Goal: Transaction & Acquisition: Obtain resource

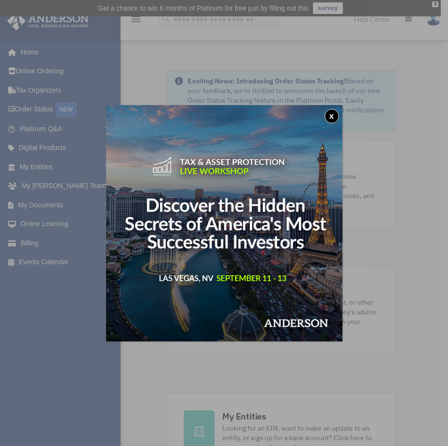
drag, startPoint x: 330, startPoint y: 114, endPoint x: 323, endPoint y: 117, distance: 7.8
click at [330, 113] on button "x" at bounding box center [331, 116] width 14 height 14
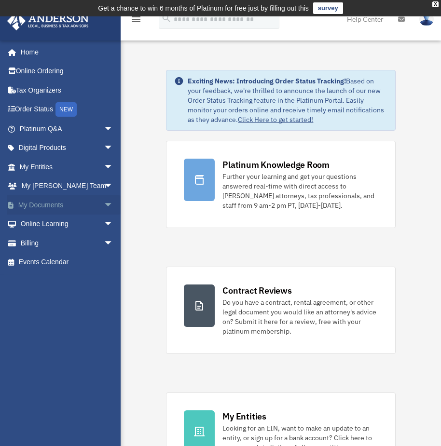
click at [38, 197] on link "My Documents arrow_drop_down" at bounding box center [67, 204] width 121 height 19
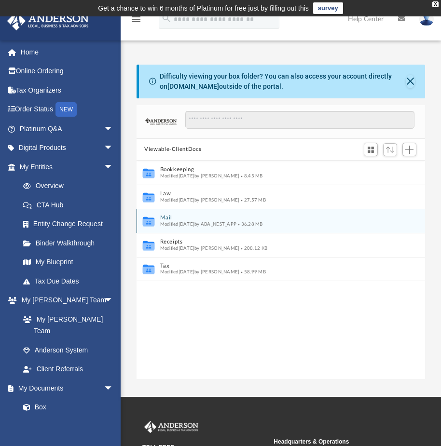
scroll to position [212, 281]
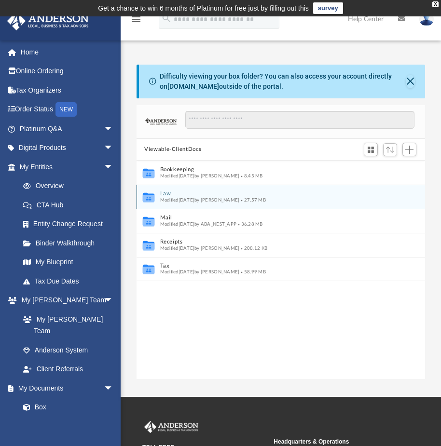
click at [231, 195] on button "Law" at bounding box center [274, 193] width 229 height 6
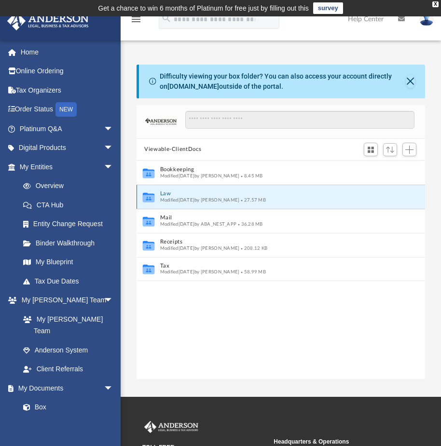
click at [231, 195] on button "Law" at bounding box center [274, 193] width 229 height 6
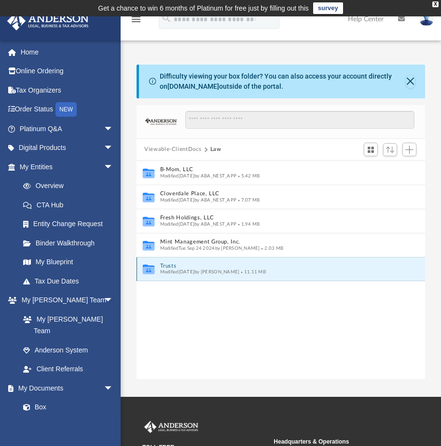
click at [175, 266] on button "Trusts" at bounding box center [274, 266] width 229 height 6
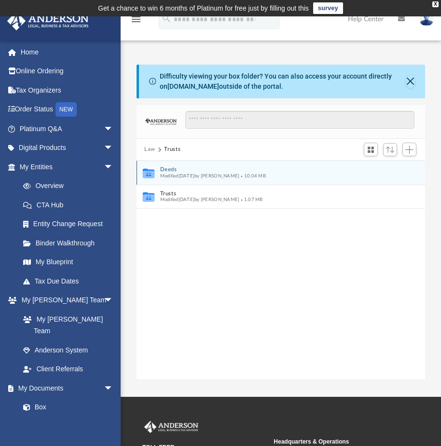
click at [170, 169] on button "Deeds" at bounding box center [274, 169] width 229 height 6
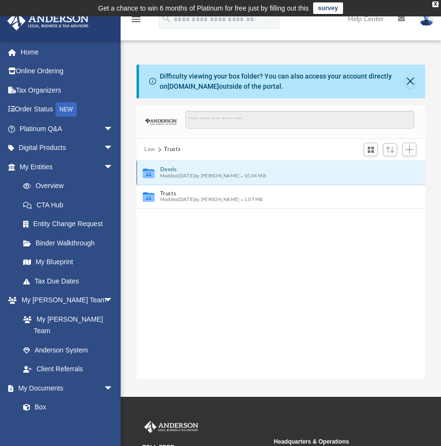
click at [170, 169] on button "Deeds" at bounding box center [274, 169] width 229 height 6
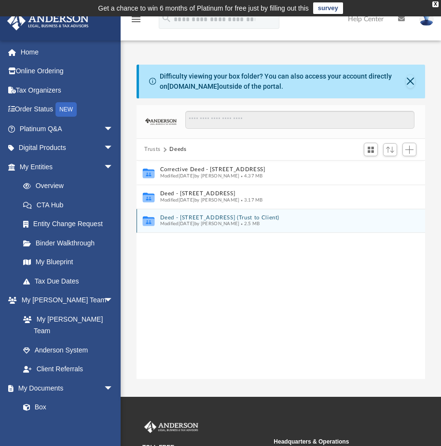
click at [172, 215] on button "Deed - [STREET_ADDRESS] (Trust to Client)" at bounding box center [274, 218] width 229 height 6
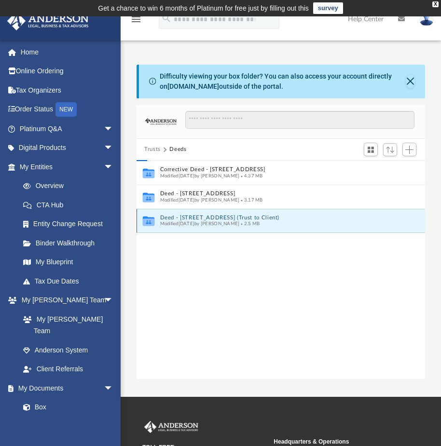
click at [172, 215] on button "Deed - [STREET_ADDRESS] (Trust to Client)" at bounding box center [274, 218] width 229 height 6
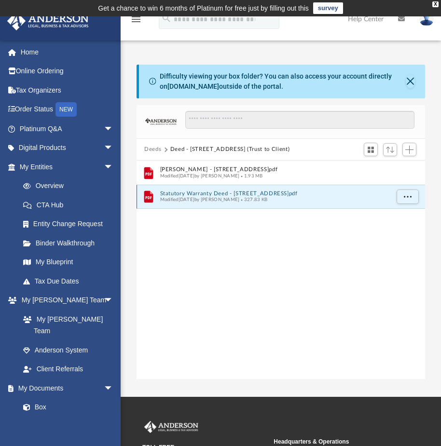
click at [183, 195] on button "Statutory Warranty Deed - [STREET_ADDRESS]pdf" at bounding box center [274, 193] width 229 height 6
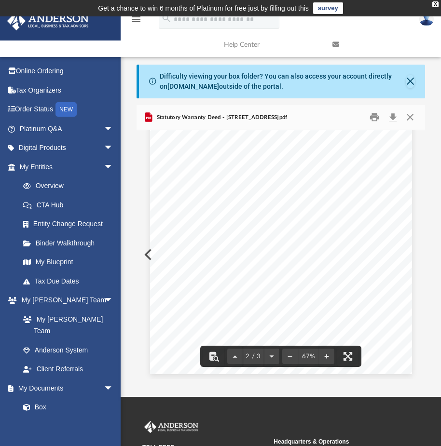
scroll to position [434, 0]
click at [410, 116] on button "Close" at bounding box center [409, 117] width 17 height 15
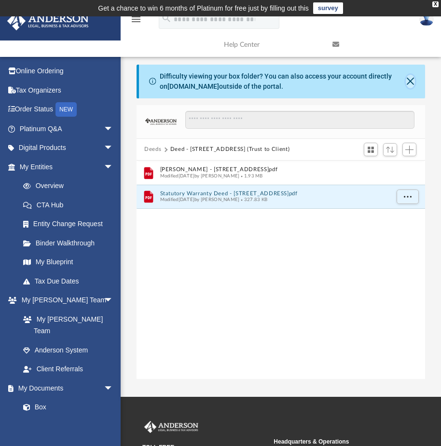
click at [407, 82] on button "Close" at bounding box center [409, 81] width 9 height 13
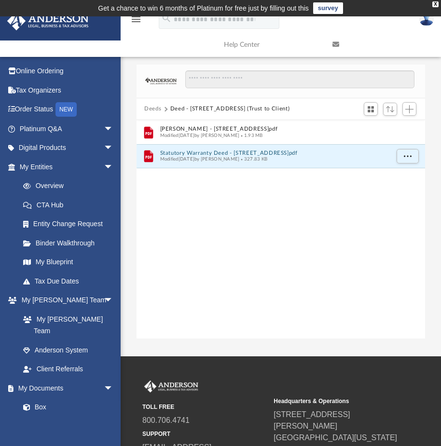
click at [179, 108] on button "Deed - [STREET_ADDRESS] (Trust to Client)" at bounding box center [230, 109] width 120 height 9
click at [160, 108] on button "Deeds" at bounding box center [152, 109] width 17 height 9
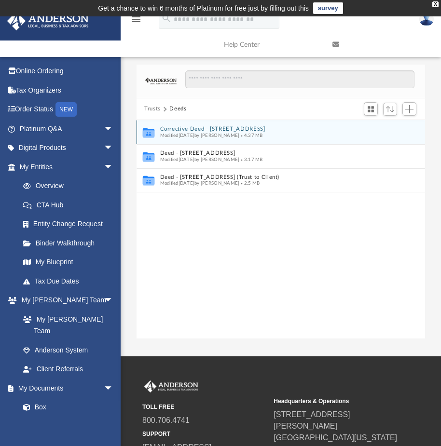
click at [166, 127] on button "Corrective Deed - [STREET_ADDRESS]" at bounding box center [274, 129] width 229 height 6
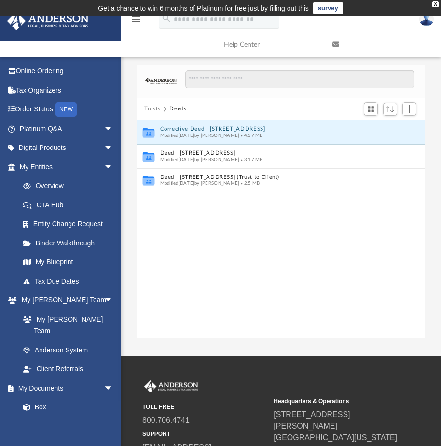
click at [166, 127] on button "Corrective Deed - [STREET_ADDRESS]" at bounding box center [274, 129] width 229 height 6
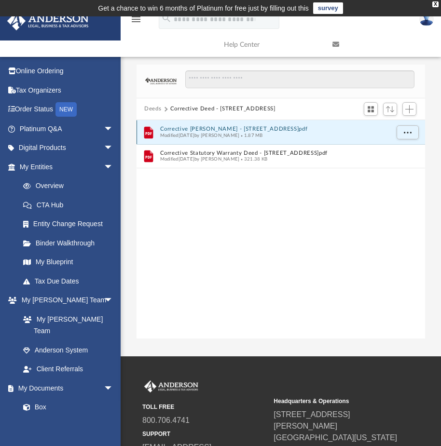
click at [190, 129] on button "Corrective [PERSON_NAME] - [STREET_ADDRESS]pdf" at bounding box center [274, 129] width 229 height 6
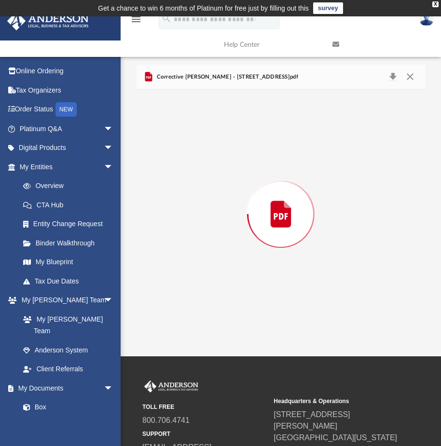
click at [190, 129] on div "Preview" at bounding box center [280, 214] width 288 height 249
click at [417, 75] on button "Close" at bounding box center [409, 76] width 17 height 15
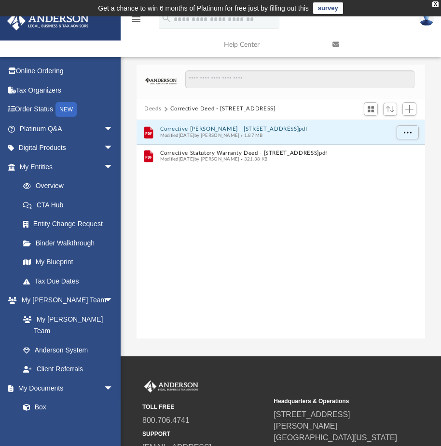
click at [151, 109] on button "Deeds" at bounding box center [152, 109] width 17 height 9
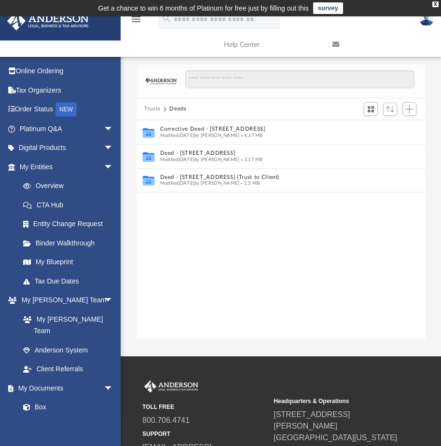
click at [151, 111] on button "Trusts" at bounding box center [152, 109] width 16 height 9
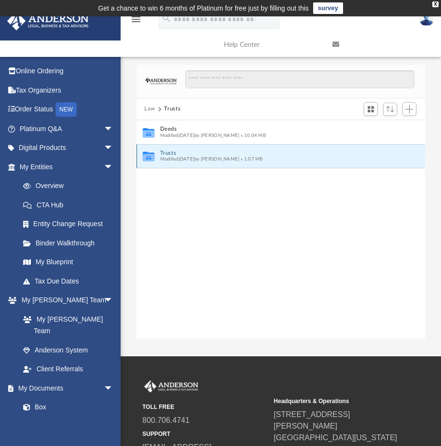
click at [164, 152] on button "Trusts" at bounding box center [274, 153] width 229 height 6
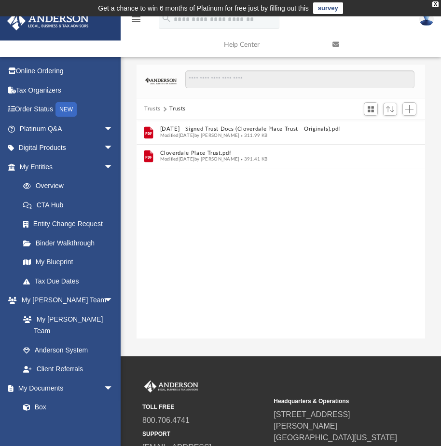
click at [155, 110] on button "Trusts" at bounding box center [152, 109] width 16 height 9
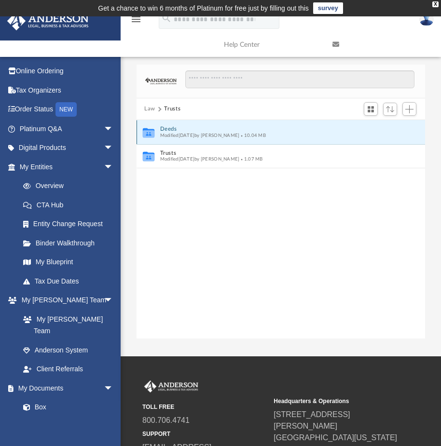
click at [163, 126] on button "Deeds" at bounding box center [274, 129] width 229 height 6
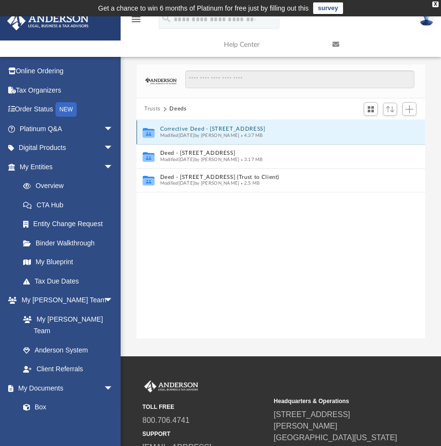
click at [163, 126] on button "Corrective Deed - [STREET_ADDRESS]" at bounding box center [274, 129] width 229 height 6
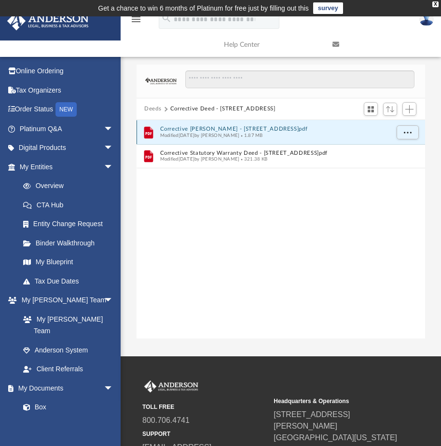
click at [172, 129] on button "Corrective [PERSON_NAME] - [STREET_ADDRESS]pdf" at bounding box center [274, 129] width 229 height 6
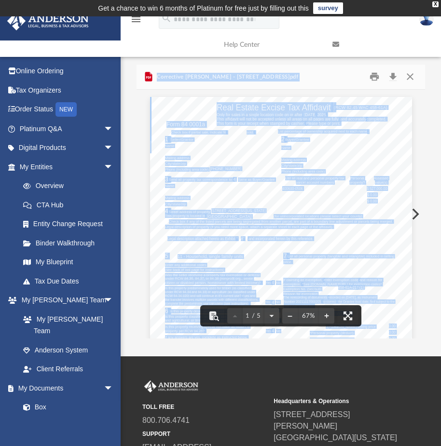
click at [335, 78] on div "Corrective [PERSON_NAME] - [STREET_ADDRESS]pdf" at bounding box center [280, 78] width 288 height 26
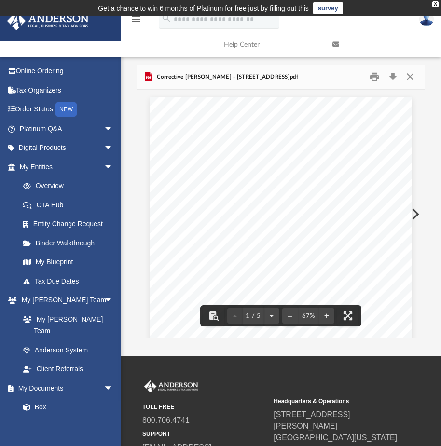
click at [410, 209] on button "Preview" at bounding box center [414, 214] width 21 height 27
click at [150, 217] on div "FIRST: Please print, sign and notarize the Corrective Statutory Warranty Deed a…" at bounding box center [281, 266] width 262 height 339
click at [145, 215] on button "Preview" at bounding box center [146, 214] width 21 height 27
click at [408, 71] on button "Close" at bounding box center [409, 76] width 17 height 15
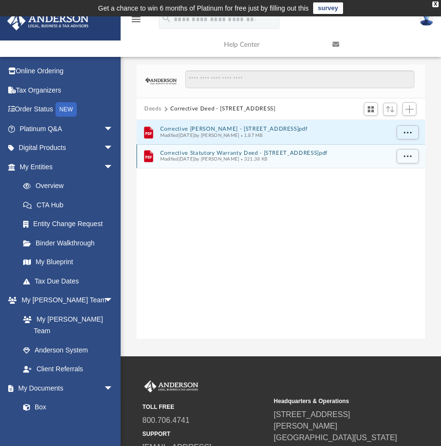
click at [222, 153] on button "Corrective Statutory Warranty Deed - [STREET_ADDRESS]pdf" at bounding box center [274, 153] width 229 height 6
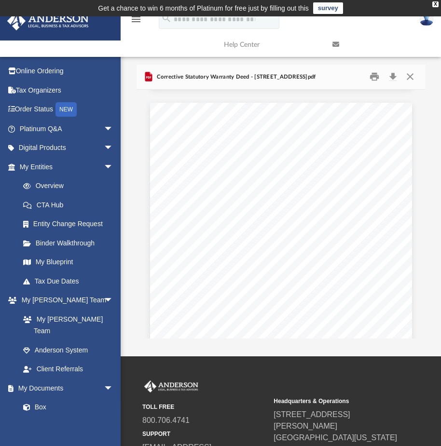
scroll to position [579, 0]
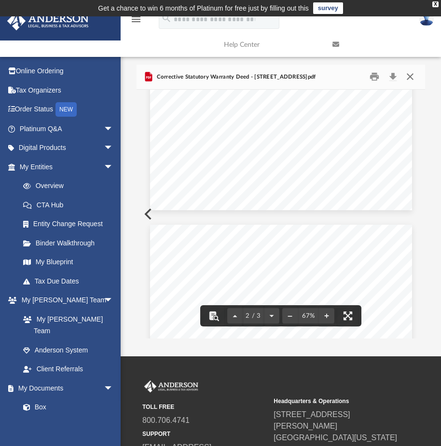
click at [407, 78] on button "Close" at bounding box center [409, 76] width 17 height 15
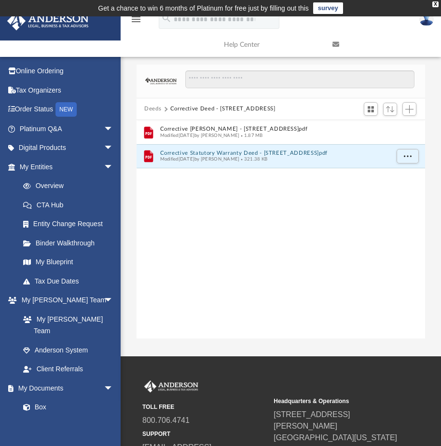
click at [155, 111] on button "Deeds" at bounding box center [152, 109] width 17 height 9
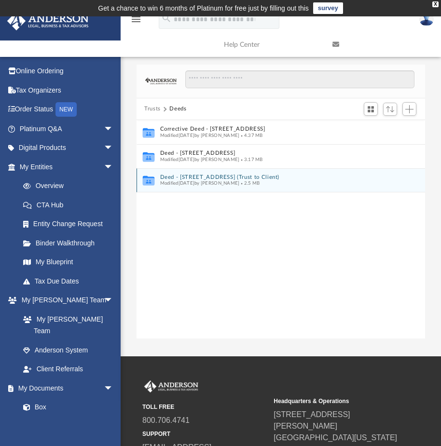
click at [166, 176] on button "Deed - [STREET_ADDRESS] (Trust to Client)" at bounding box center [274, 177] width 229 height 6
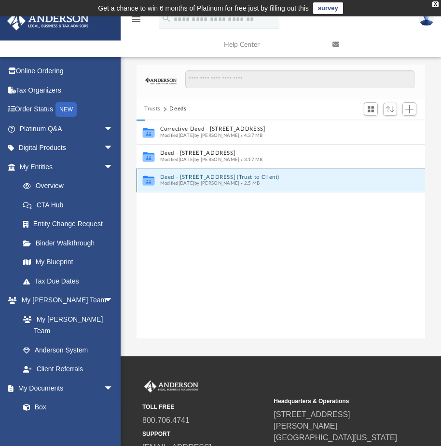
click at [166, 176] on button "Deed - [STREET_ADDRESS] (Trust to Client)" at bounding box center [274, 177] width 229 height 6
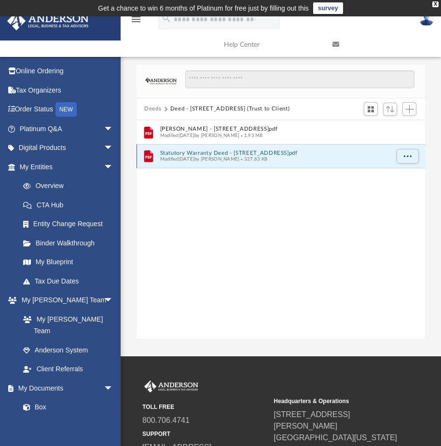
click at [165, 152] on button "Statutory Warranty Deed - [STREET_ADDRESS]pdf" at bounding box center [274, 153] width 229 height 6
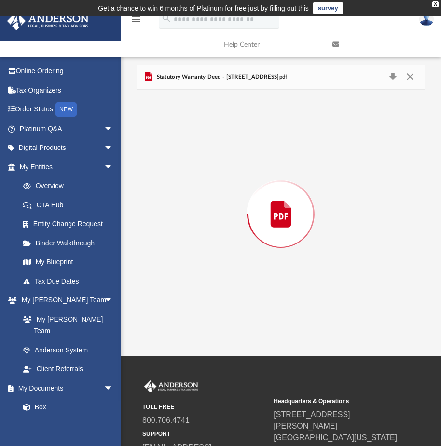
click at [165, 152] on div "Preview" at bounding box center [280, 214] width 288 height 249
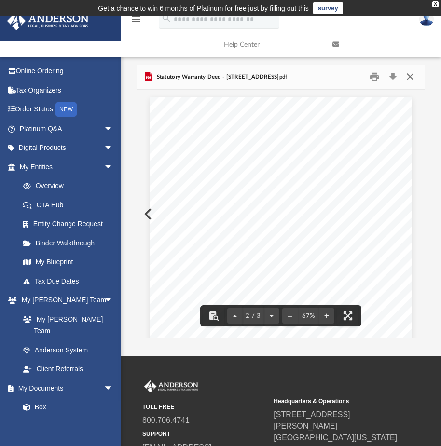
click at [410, 79] on button "Close" at bounding box center [409, 76] width 17 height 15
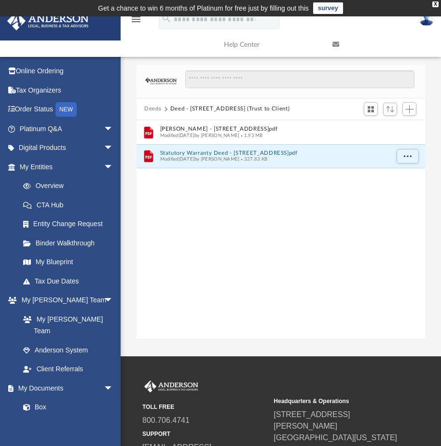
click at [151, 109] on button "Deeds" at bounding box center [152, 109] width 17 height 9
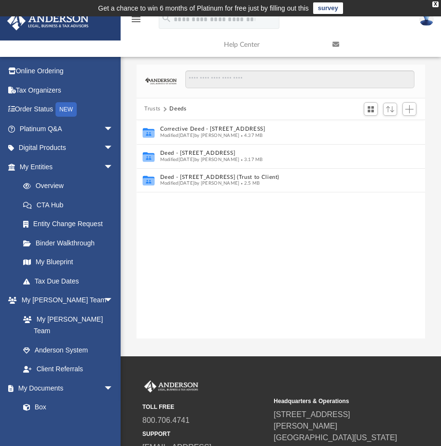
click at [151, 108] on button "Trusts" at bounding box center [152, 109] width 16 height 9
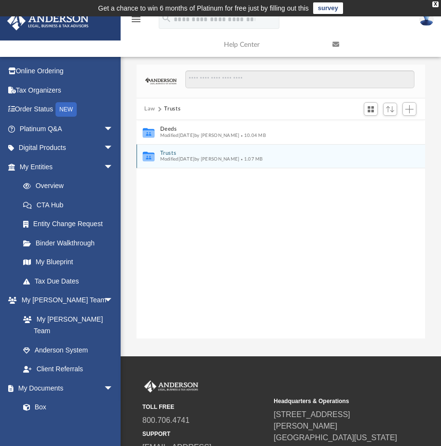
click at [164, 156] on button "Trusts" at bounding box center [274, 153] width 229 height 6
click at [164, 156] on button "Cloverdale Place Trust.pdf" at bounding box center [274, 153] width 229 height 6
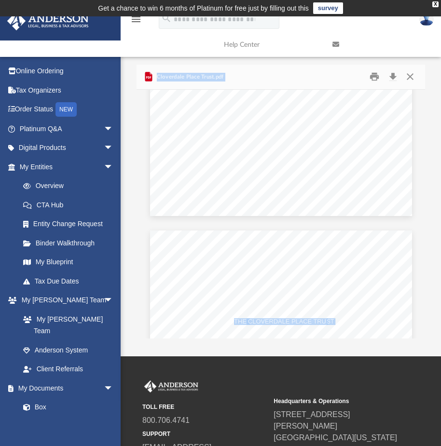
scroll to position [2025, 0]
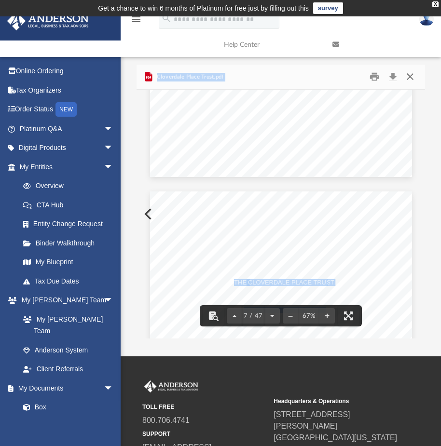
click at [411, 74] on button "Close" at bounding box center [409, 76] width 17 height 15
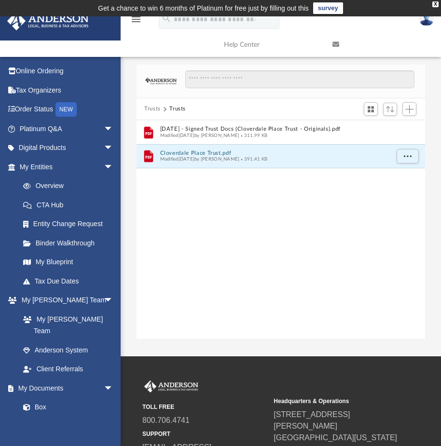
click at [156, 112] on button "Trusts" at bounding box center [152, 109] width 16 height 9
click at [167, 151] on button "Trusts" at bounding box center [274, 153] width 229 height 6
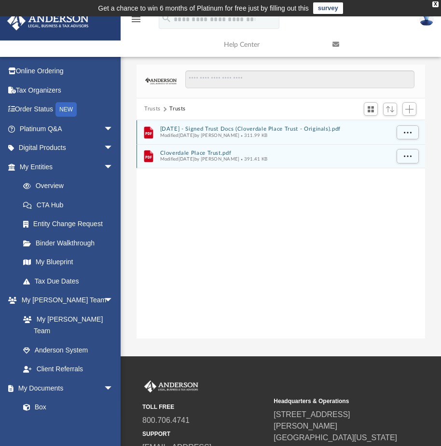
click at [167, 151] on button "Cloverdale Place Trust.pdf" at bounding box center [274, 153] width 229 height 6
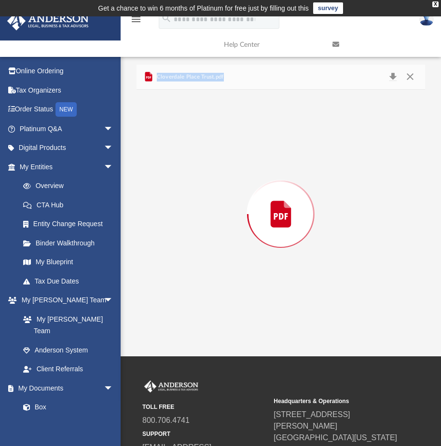
click at [167, 151] on div "Preview" at bounding box center [280, 214] width 288 height 249
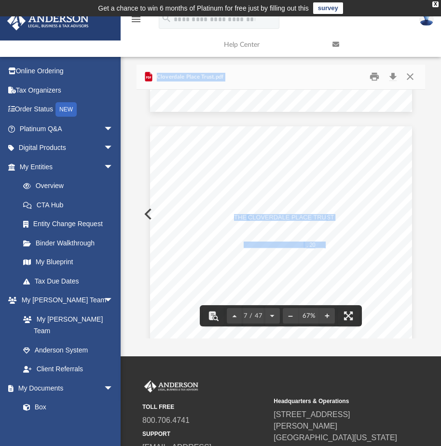
scroll to position [2071, 0]
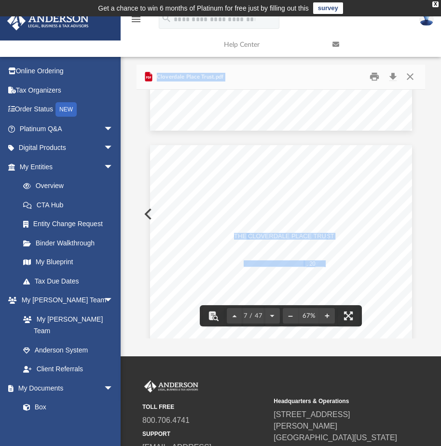
click at [150, 210] on div "THE CLOVERDALE PLACE TRU ST ____________________ _, 20___" at bounding box center [281, 314] width 262 height 339
click at [150, 214] on div "THE CLOVERDALE PLACE TRU ST ____________________ _, 20___" at bounding box center [281, 314] width 262 height 339
click at [144, 214] on button "Preview" at bounding box center [146, 214] width 21 height 27
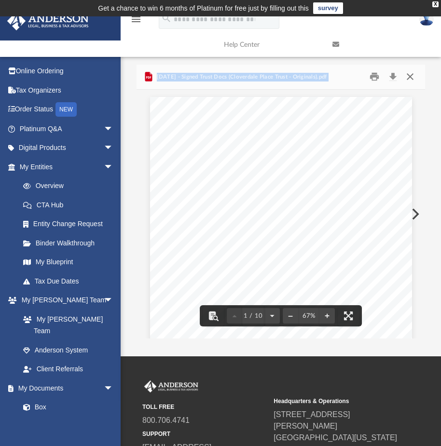
click at [408, 78] on button "Close" at bounding box center [409, 76] width 17 height 15
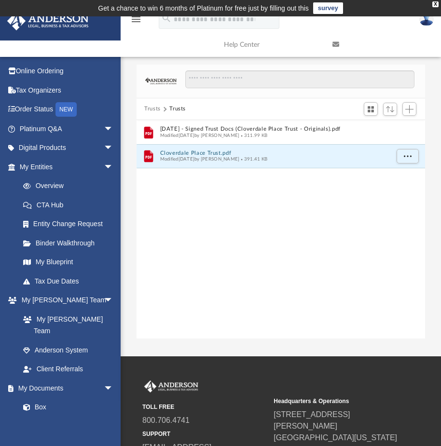
click at [147, 106] on button "Trusts" at bounding box center [152, 109] width 16 height 9
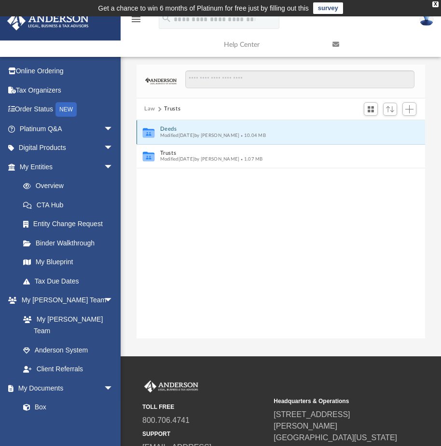
click at [172, 129] on button "Deeds" at bounding box center [274, 129] width 229 height 6
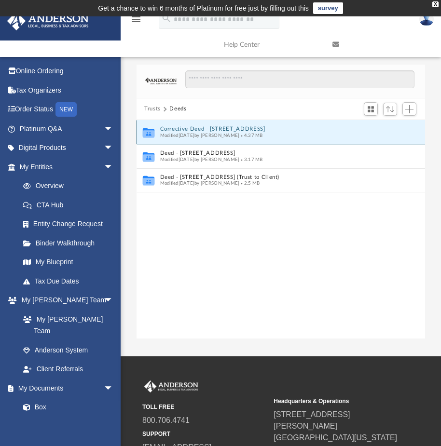
click at [172, 129] on button "Corrective Deed - [STREET_ADDRESS]" at bounding box center [274, 129] width 229 height 6
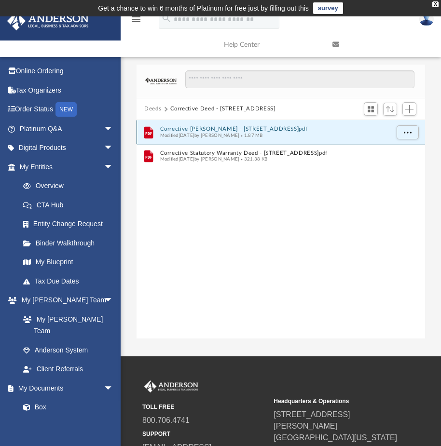
click at [172, 129] on button "Corrective [PERSON_NAME] - [STREET_ADDRESS]pdf" at bounding box center [274, 129] width 229 height 6
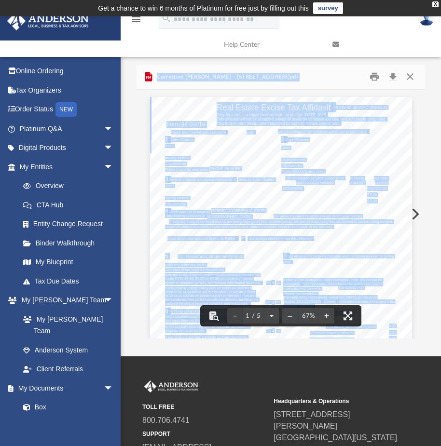
click at [315, 78] on div "Corrective [PERSON_NAME] - [STREET_ADDRESS]pdf" at bounding box center [280, 78] width 288 height 26
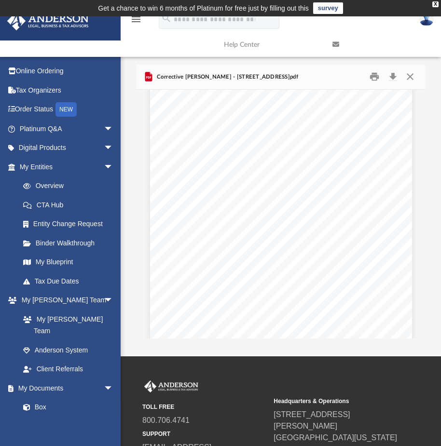
scroll to position [530, 0]
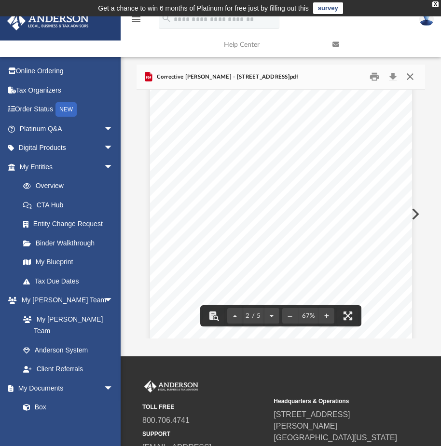
click at [406, 78] on button "Close" at bounding box center [409, 76] width 17 height 15
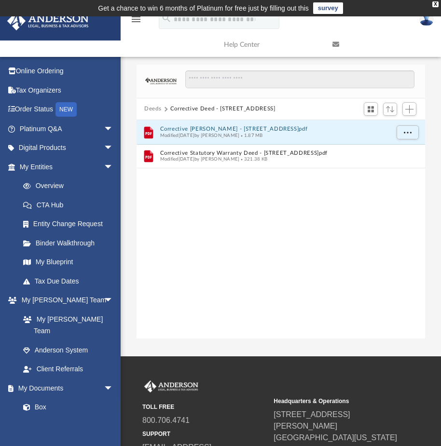
click at [157, 108] on button "Deeds" at bounding box center [152, 109] width 17 height 9
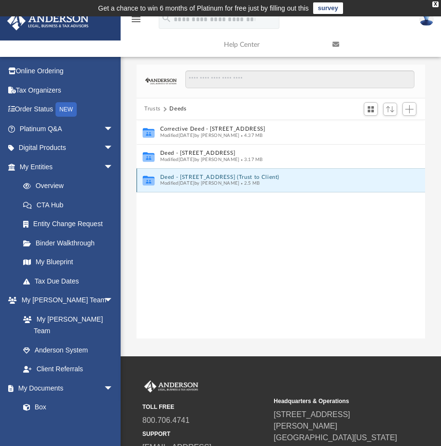
click at [194, 179] on button "Deed - [STREET_ADDRESS] (Trust to Client)" at bounding box center [274, 177] width 229 height 6
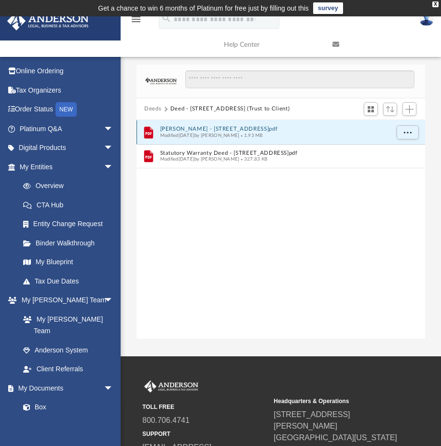
click at [198, 127] on button "[PERSON_NAME] - [STREET_ADDRESS]pdf" at bounding box center [274, 129] width 229 height 6
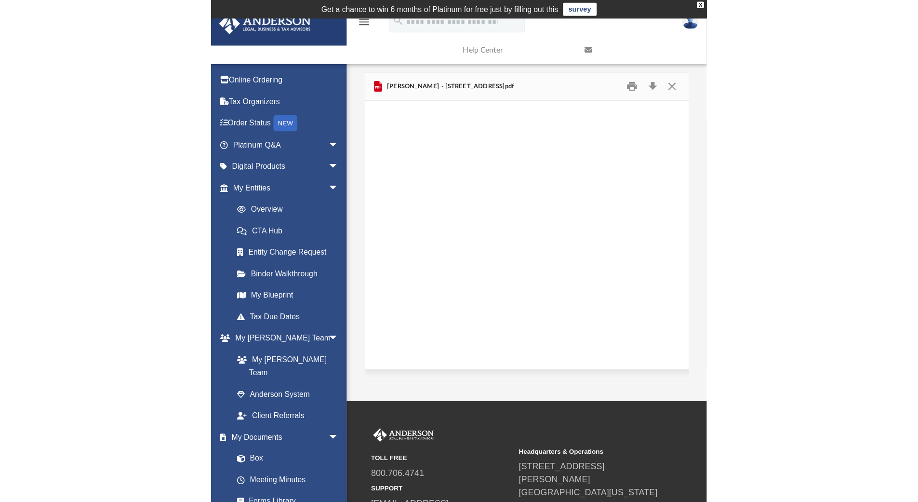
scroll to position [824, 0]
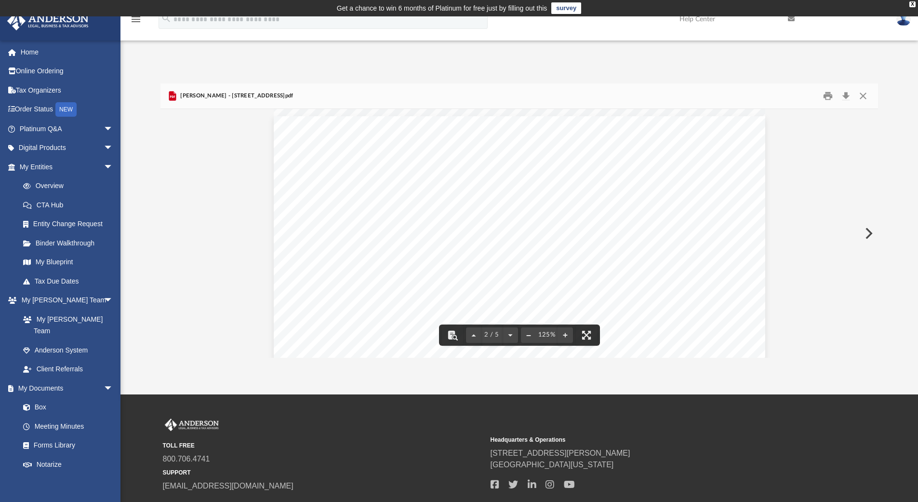
click at [447, 337] on button "File preview" at bounding box center [528, 334] width 15 height 21
click at [447, 99] on button "Download" at bounding box center [845, 96] width 17 height 15
click at [447, 98] on button "Download" at bounding box center [845, 96] width 17 height 15
